Goal: Task Accomplishment & Management: Manage account settings

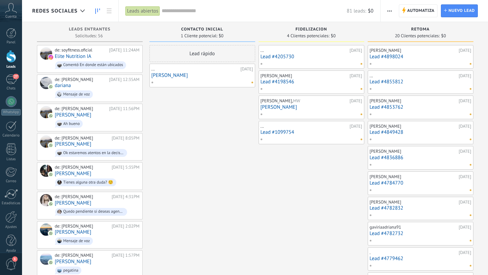
click at [325, 104] on link "[PERSON_NAME]" at bounding box center [312, 107] width 102 height 6
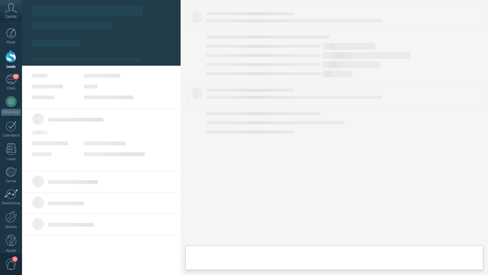
click at [325, 104] on body ".abccls-1,.abccls-2{fill-rule:evenodd}.abccls-2{fill:#fff} .abfcls-1{fill:none}…" at bounding box center [244, 137] width 488 height 275
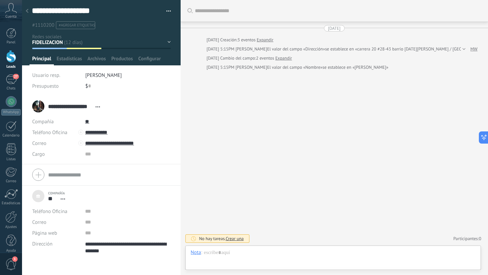
scroll to position [14, 0]
click at [27, 9] on icon at bounding box center [27, 11] width 3 height 4
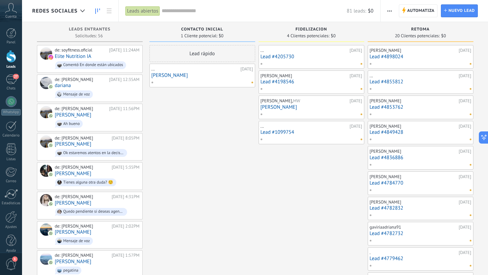
scroll to position [0, 0]
click at [305, 116] on div at bounding box center [310, 114] width 99 height 6
click at [338, 106] on link "[PERSON_NAME]" at bounding box center [312, 107] width 102 height 6
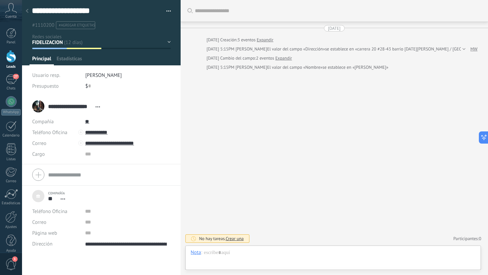
scroll to position [14, 0]
click at [0, 0] on div "Contacto inicial FIDELIZACION RETOMA Leads ganados Leads perdidos" at bounding box center [0, 0] width 0 height 0
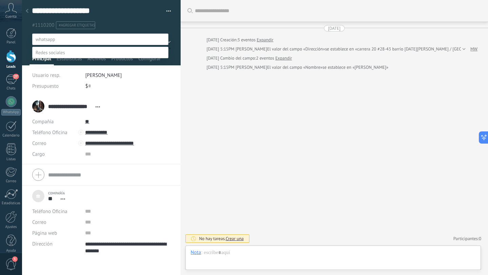
scroll to position [13, 0]
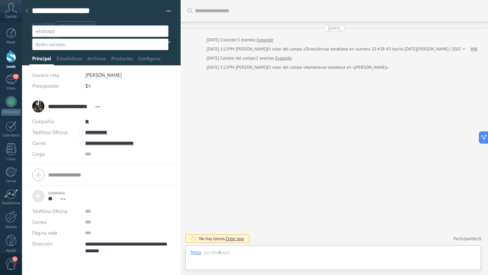
click at [195, 100] on div at bounding box center [255, 129] width 466 height 275
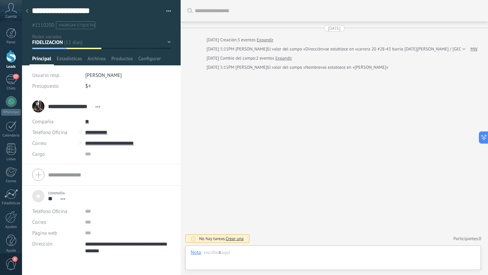
click at [29, 14] on div at bounding box center [26, 11] width 9 height 13
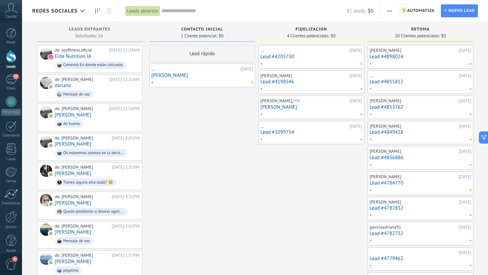
click at [316, 86] on div at bounding box center [310, 89] width 99 height 6
click at [297, 77] on div "[PERSON_NAME]" at bounding box center [305, 75] width 88 height 5
click at [268, 77] on div "[PERSON_NAME]" at bounding box center [305, 75] width 88 height 5
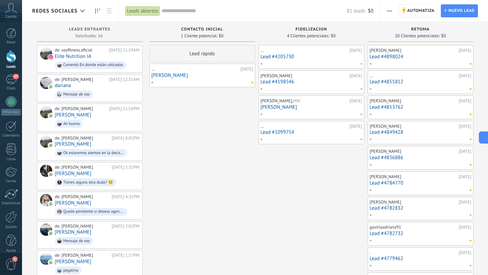
click at [354, 91] on div at bounding box center [310, 89] width 99 height 6
click at [350, 78] on div "[DATE]" at bounding box center [356, 75] width 13 height 5
click at [339, 82] on link "Lead #4198546" at bounding box center [312, 82] width 102 height 6
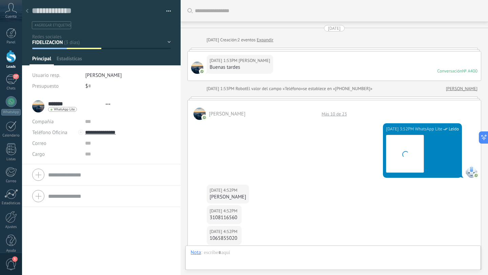
type textarea "**********"
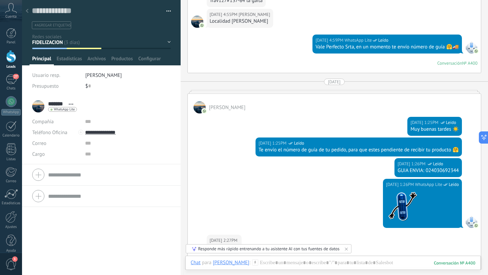
scroll to position [321, 0]
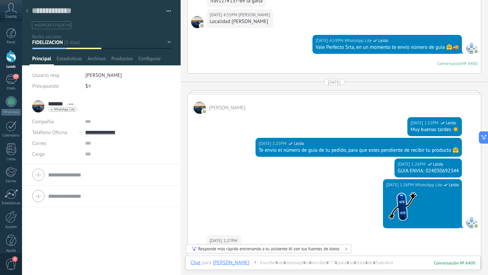
click at [28, 11] on icon at bounding box center [27, 11] width 3 height 4
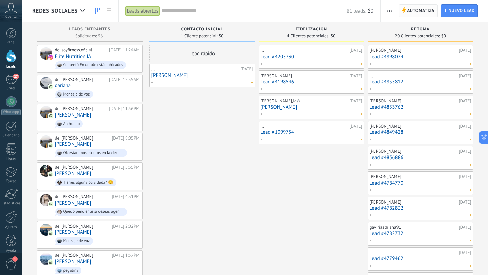
click at [407, 9] on span "Automatiza" at bounding box center [420, 11] width 27 height 12
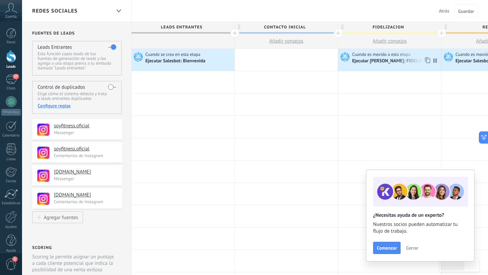
click at [396, 57] on span "Cuando es movido a esta etapa" at bounding box center [382, 55] width 60 height 6
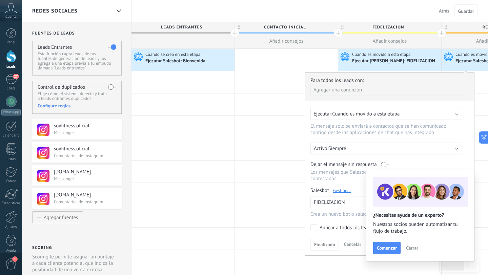
click at [345, 192] on link "Gestionar" at bounding box center [342, 191] width 18 height 6
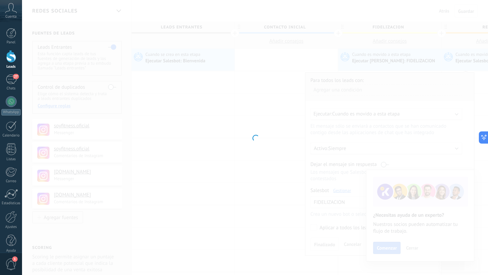
type input "**********"
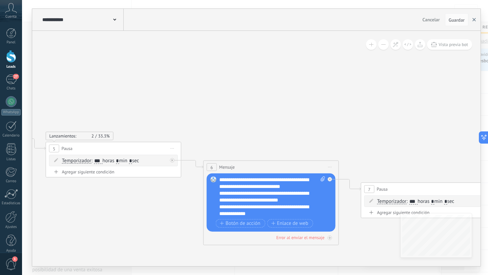
click at [474, 21] on use "button" at bounding box center [474, 19] width 3 height 3
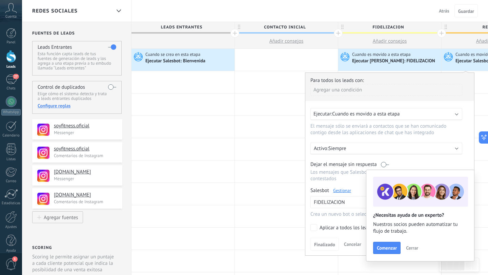
click at [449, 14] on button "Atrás" at bounding box center [445, 11] width 16 height 10
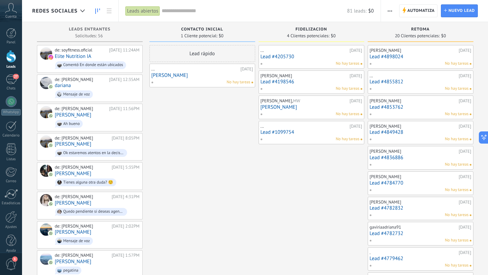
click at [333, 56] on link "Lead #4205730" at bounding box center [312, 57] width 102 height 6
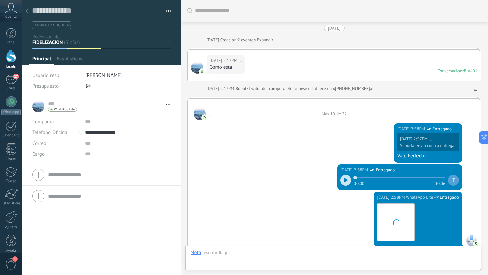
type textarea "**********"
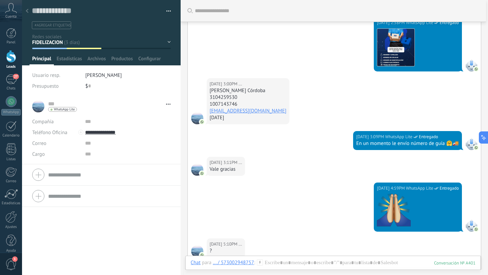
scroll to position [50, 0]
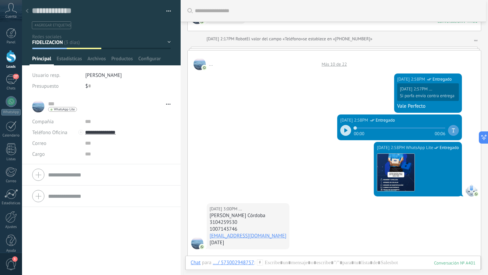
click at [28, 12] on icon at bounding box center [27, 11] width 3 height 4
